Goal: Task Accomplishment & Management: Manage account settings

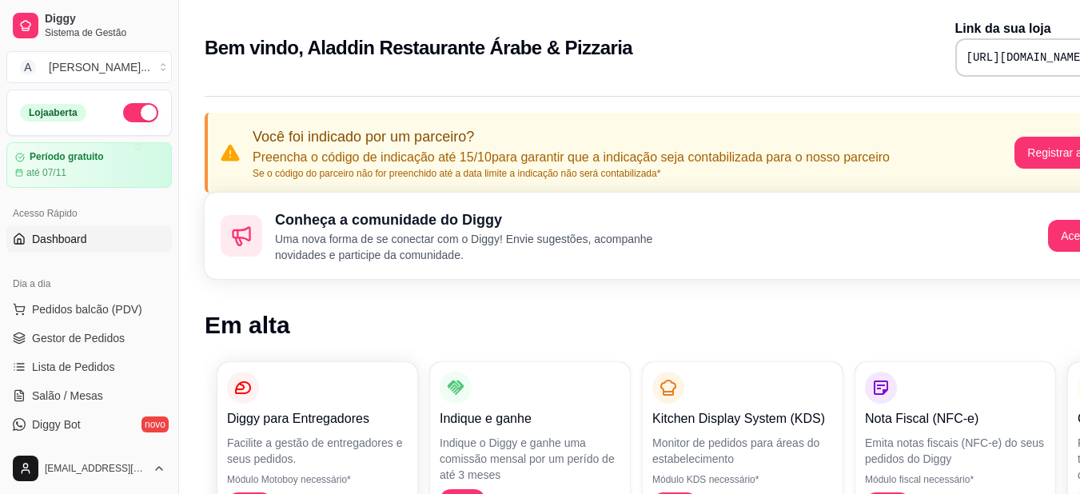
click at [131, 114] on button "button" at bounding box center [140, 112] width 35 height 19
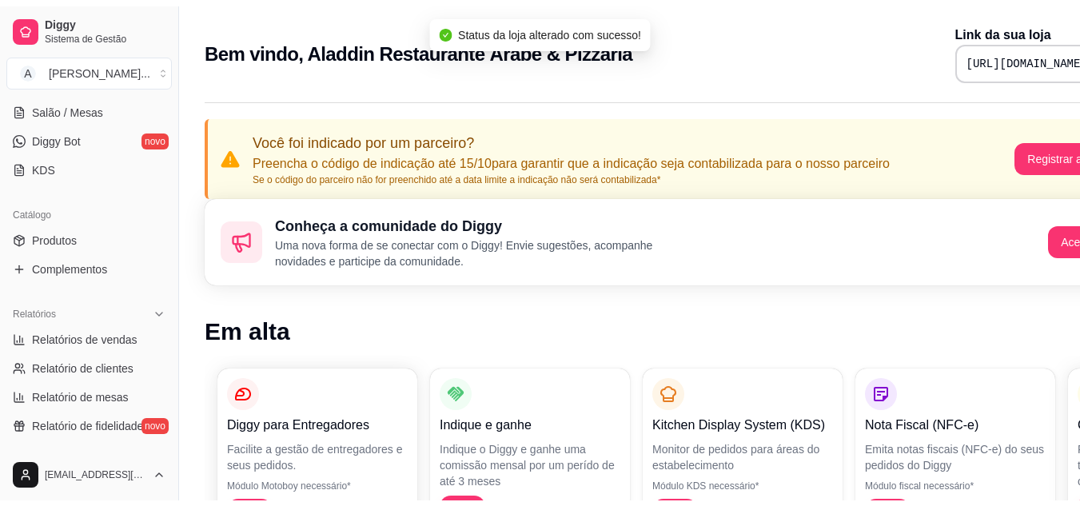
scroll to position [320, 0]
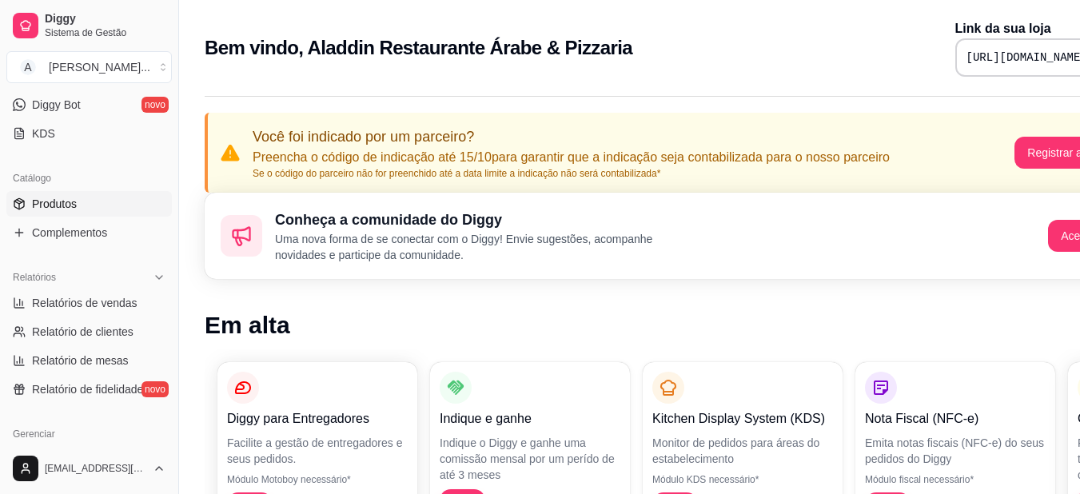
click at [86, 211] on link "Produtos" at bounding box center [89, 204] width 166 height 26
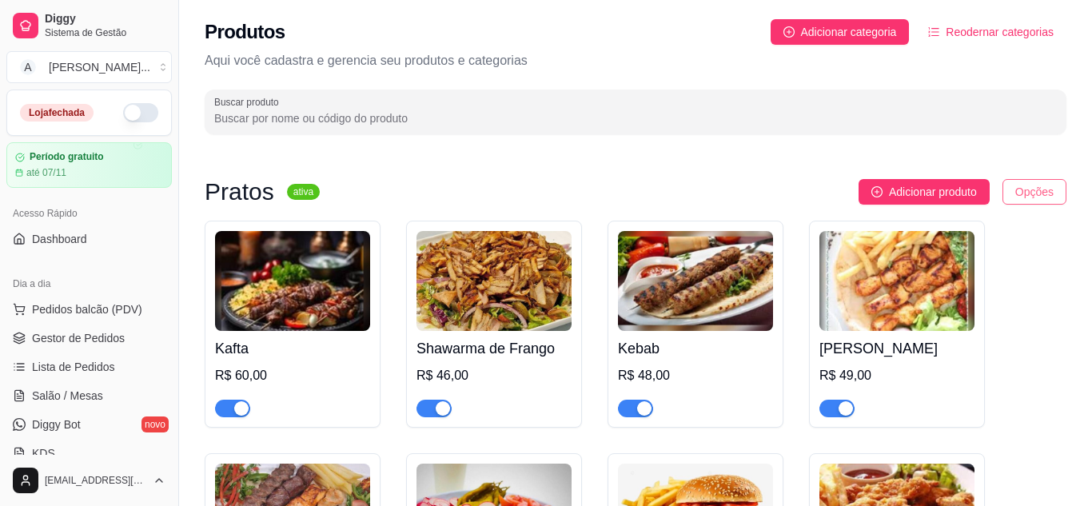
click at [1004, 189] on html "Diggy Sistema de Gestão A Aladdin Resta ... Loja fechada Período gratuito até 0…" at bounding box center [546, 253] width 1092 height 506
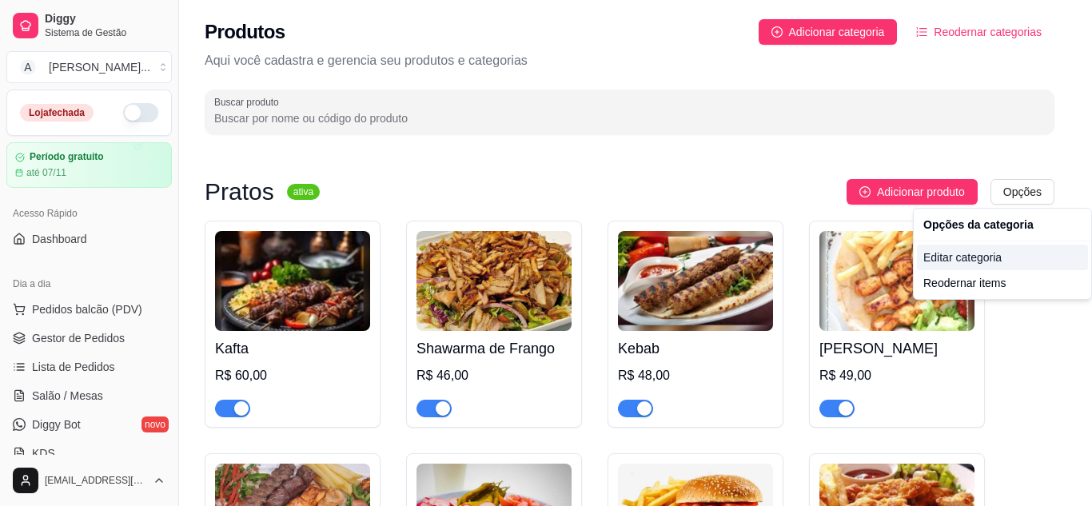
click at [976, 260] on div "Editar categoria" at bounding box center [1002, 258] width 171 height 26
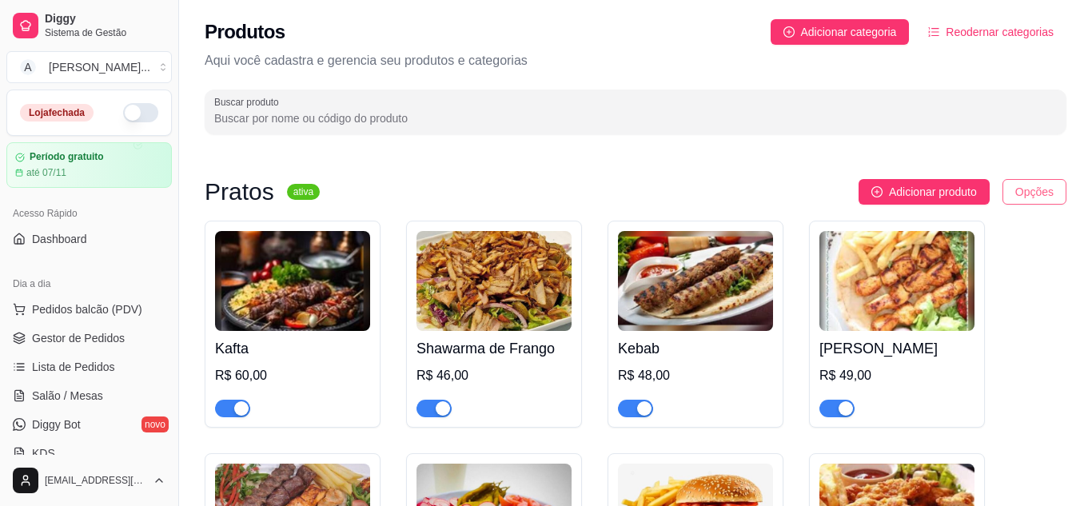
click at [1019, 194] on html "Diggy Sistema de Gestão A Aladdin Resta ... Loja fechada Período gratuito até 0…" at bounding box center [546, 253] width 1092 height 506
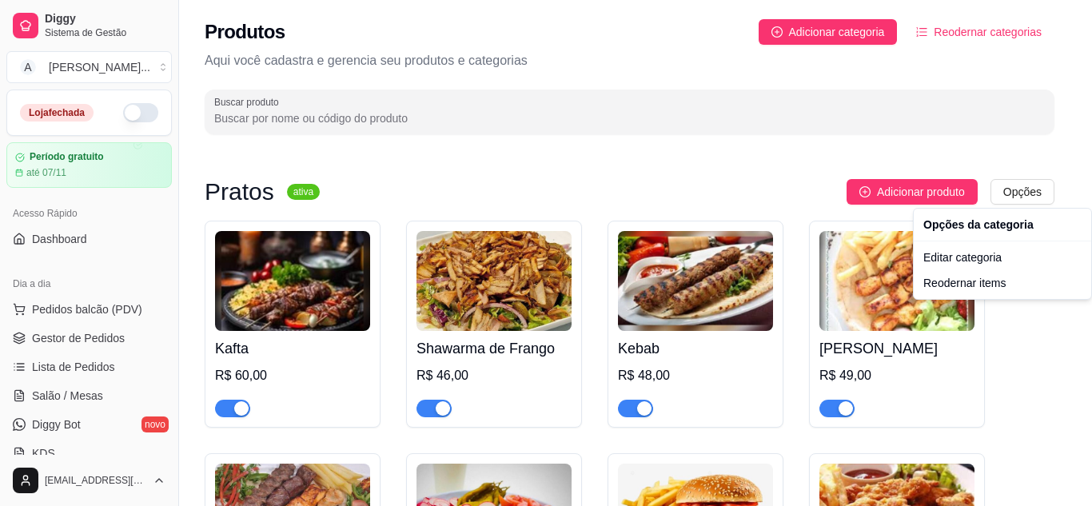
click at [639, 187] on html "Diggy Sistema de Gestão A Aladdin Resta ... Loja fechada Período gratuito até 0…" at bounding box center [546, 253] width 1092 height 506
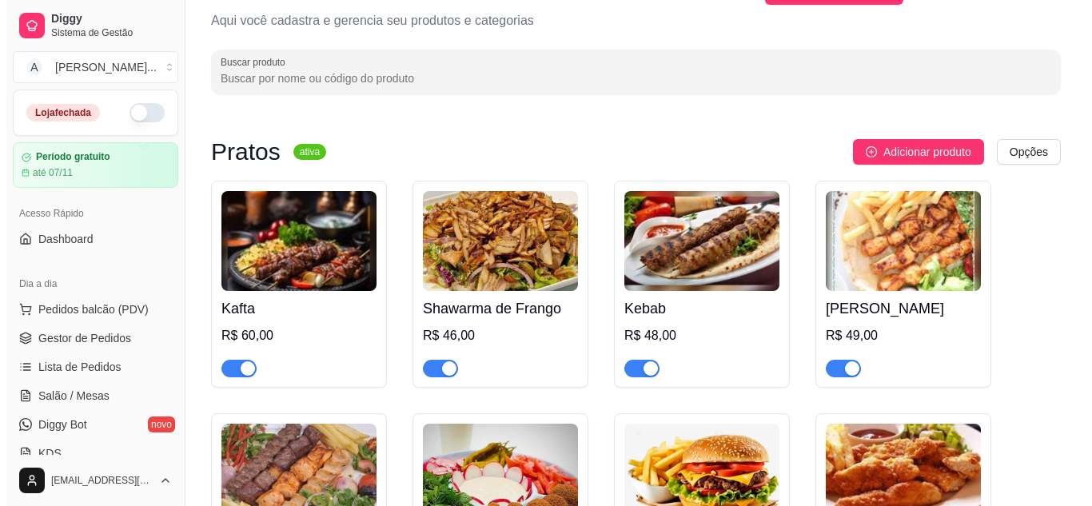
scroll to position [80, 0]
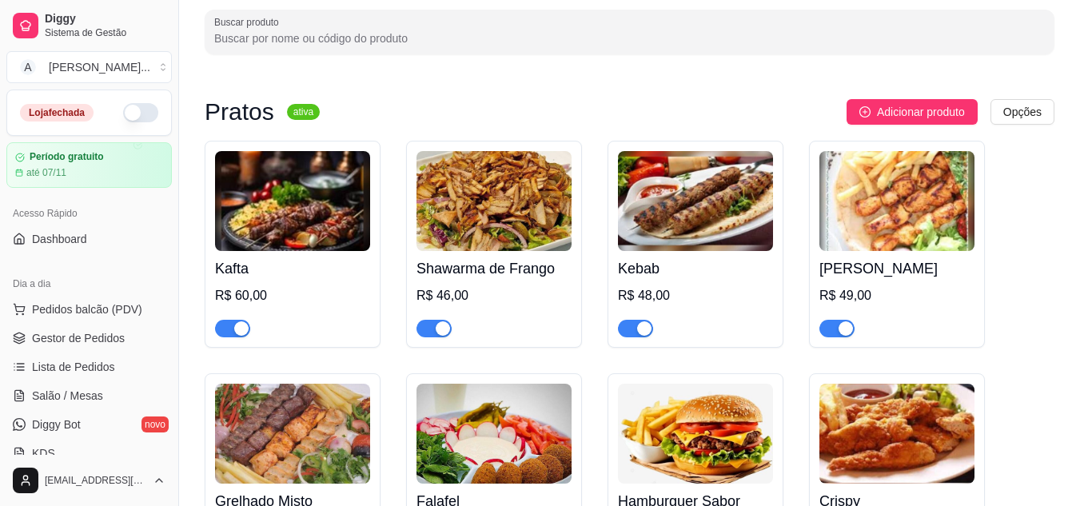
click at [296, 225] on img at bounding box center [292, 201] width 155 height 100
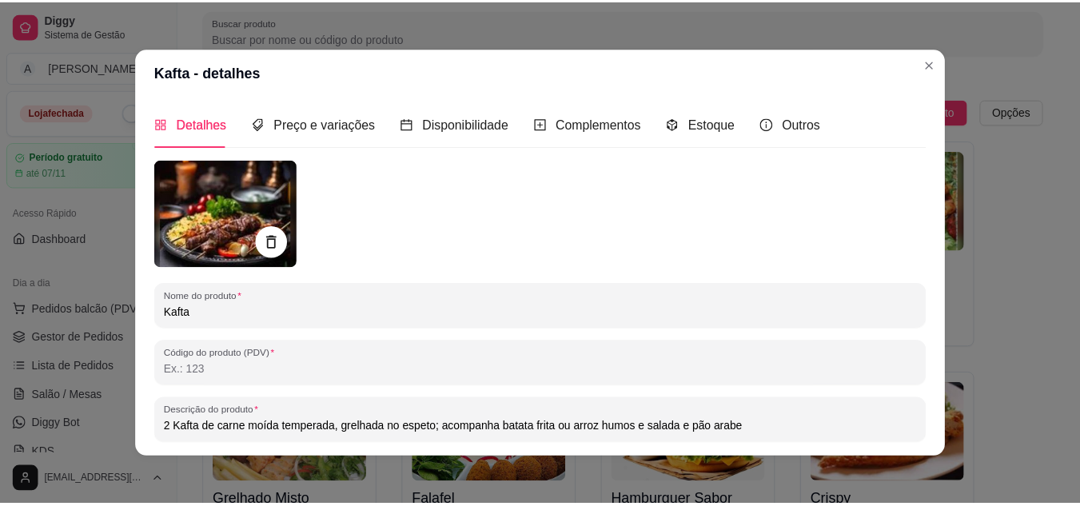
scroll to position [0, 0]
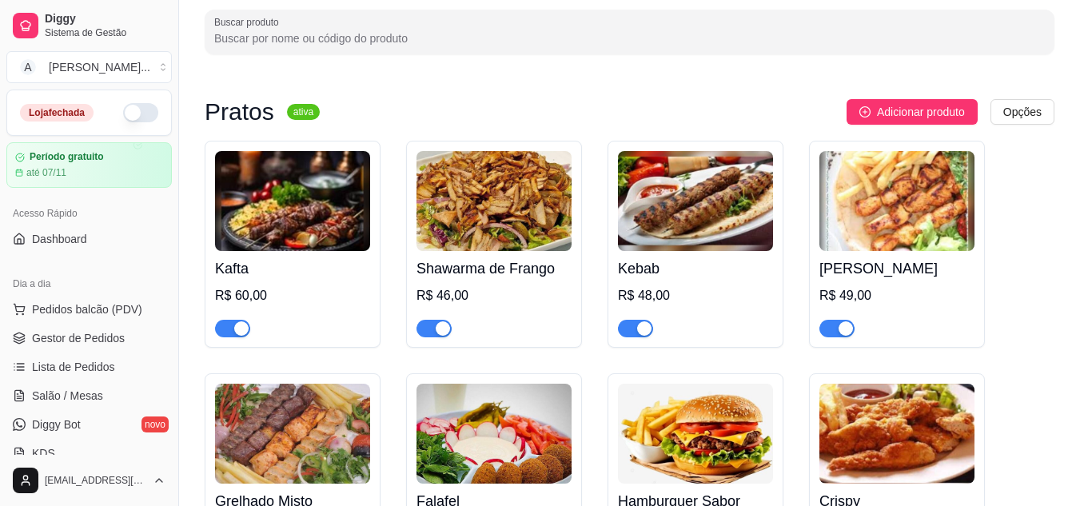
click at [231, 335] on span "button" at bounding box center [232, 329] width 35 height 18
click at [235, 332] on span "button" at bounding box center [232, 329] width 35 height 18
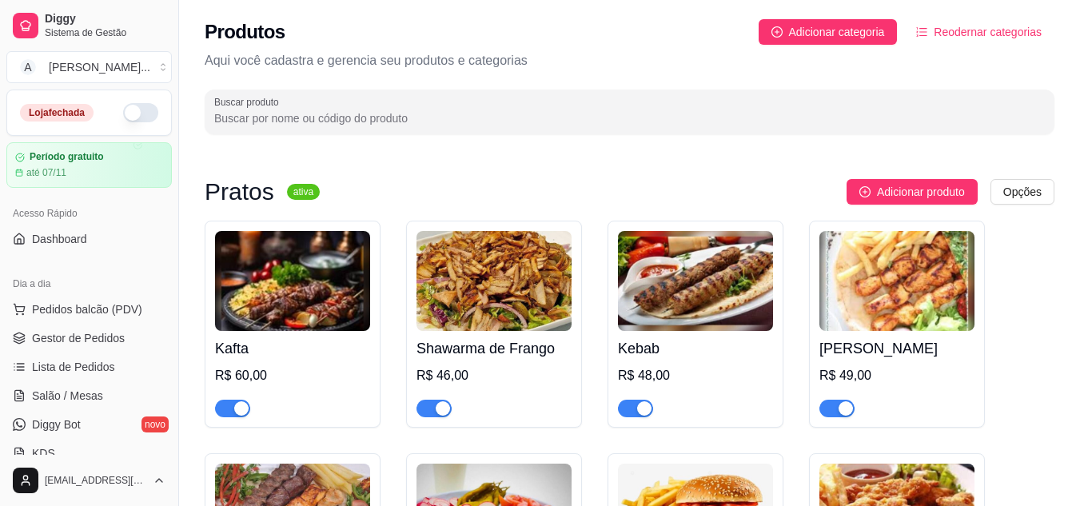
click at [135, 114] on button "button" at bounding box center [140, 112] width 35 height 19
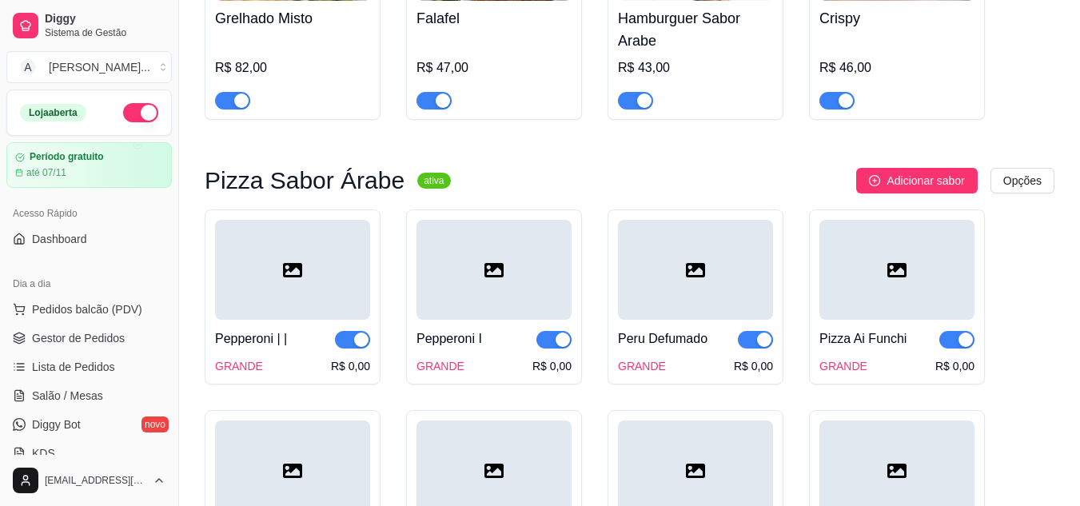
scroll to position [640, 0]
